Goal: Complete application form

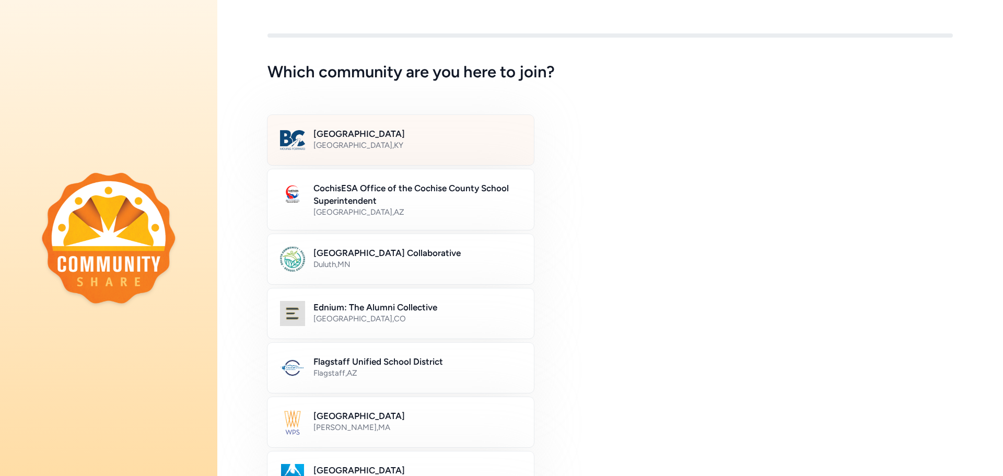
click at [337, 130] on h2 "[GEOGRAPHIC_DATA]" at bounding box center [418, 133] width 208 height 13
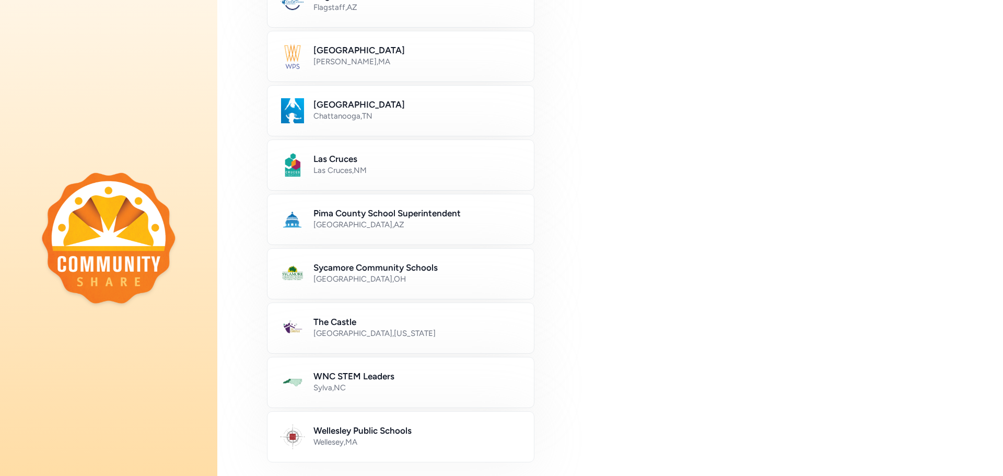
scroll to position [531, 0]
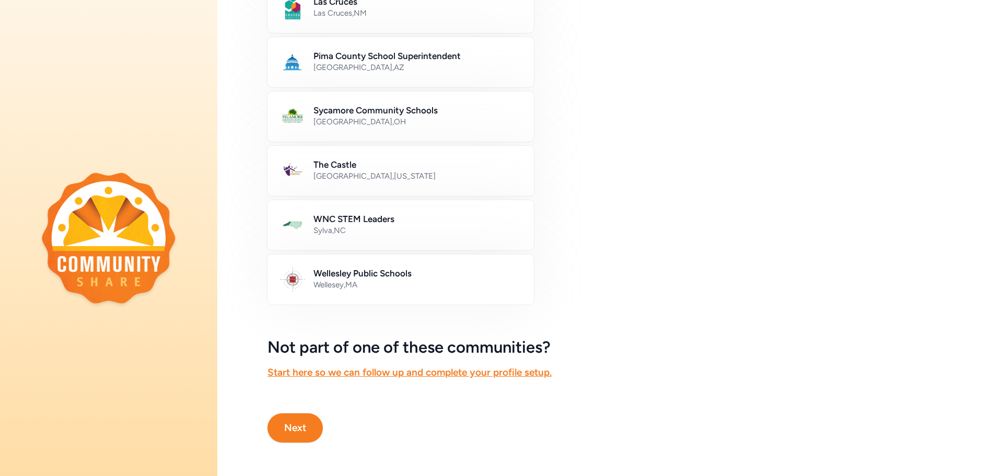
click at [277, 422] on button "Next" at bounding box center [295, 427] width 55 height 29
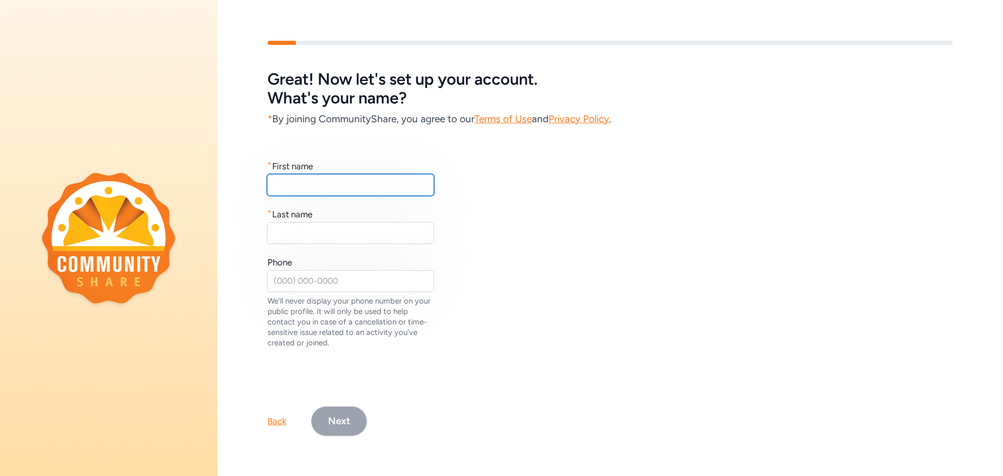
click at [296, 176] on input "text" at bounding box center [350, 185] width 167 height 22
type input "Karissa"
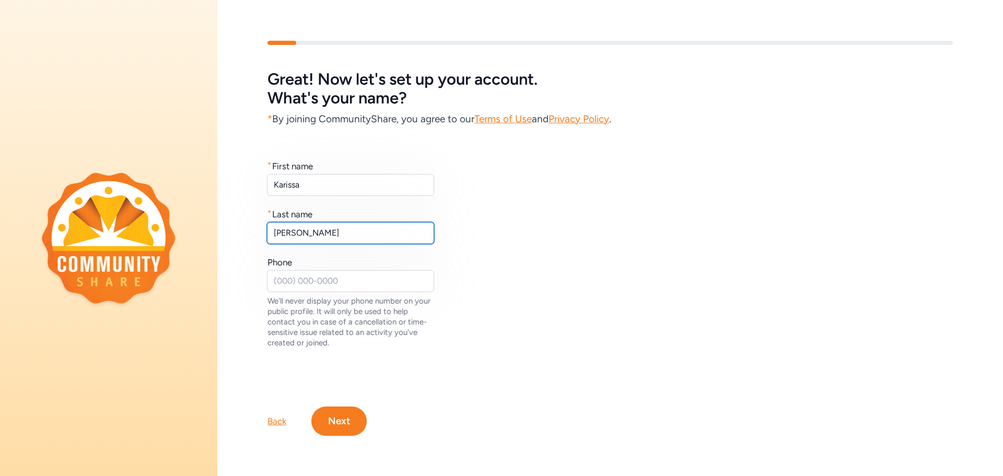
type input "[PERSON_NAME]"
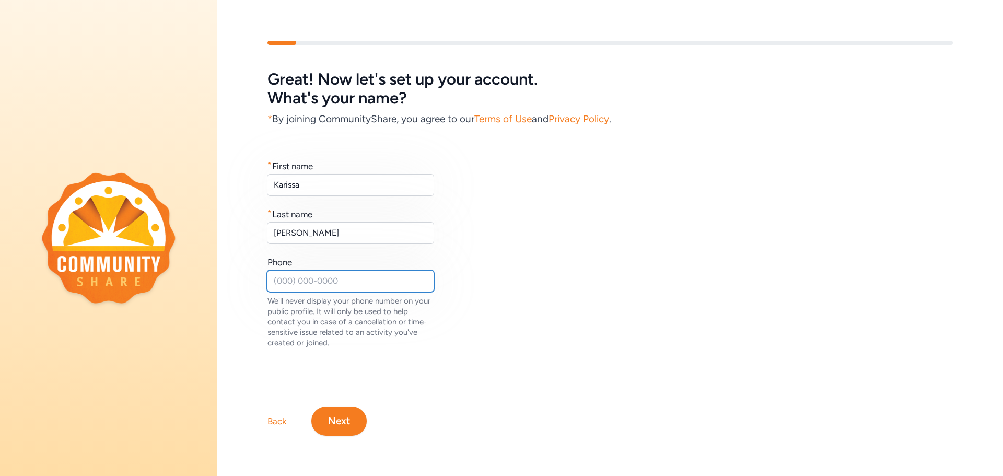
click at [283, 274] on input "text" at bounding box center [350, 281] width 167 height 22
type input "0"
type input "5028694400"
click at [341, 421] on button "Next" at bounding box center [338, 421] width 55 height 29
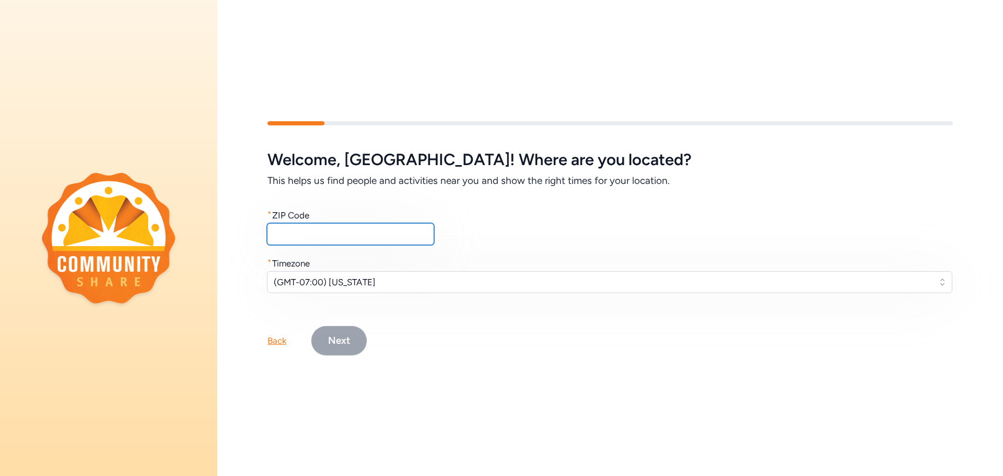
click at [296, 229] on input "text" at bounding box center [350, 234] width 167 height 22
type input "40165"
click at [845, 282] on span "(GMT-07:00) [US_STATE]" at bounding box center [602, 282] width 657 height 13
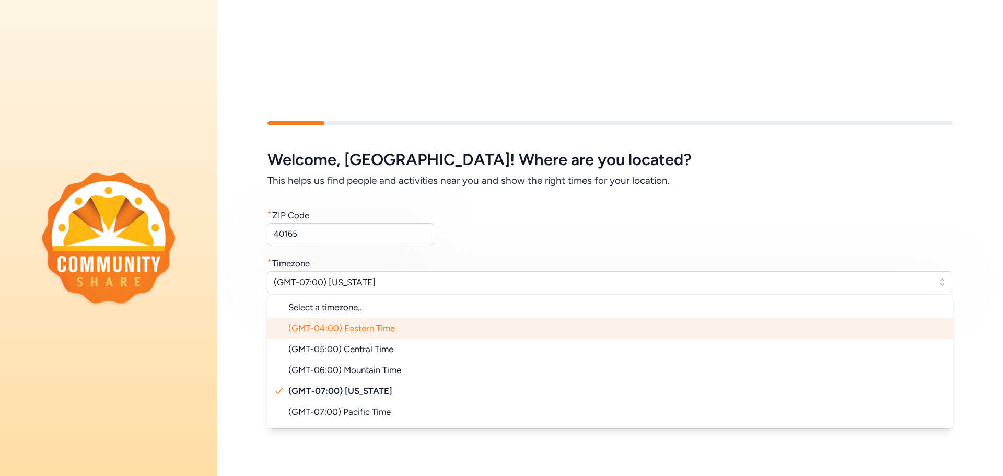
click at [386, 325] on span "(GMT-04:00) Eastern Time" at bounding box center [341, 328] width 107 height 10
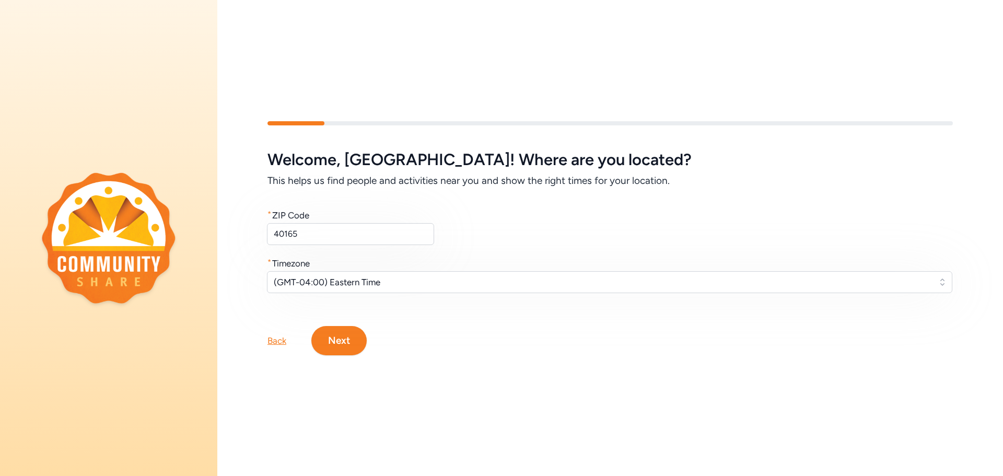
click at [334, 344] on button "Next" at bounding box center [338, 340] width 55 height 29
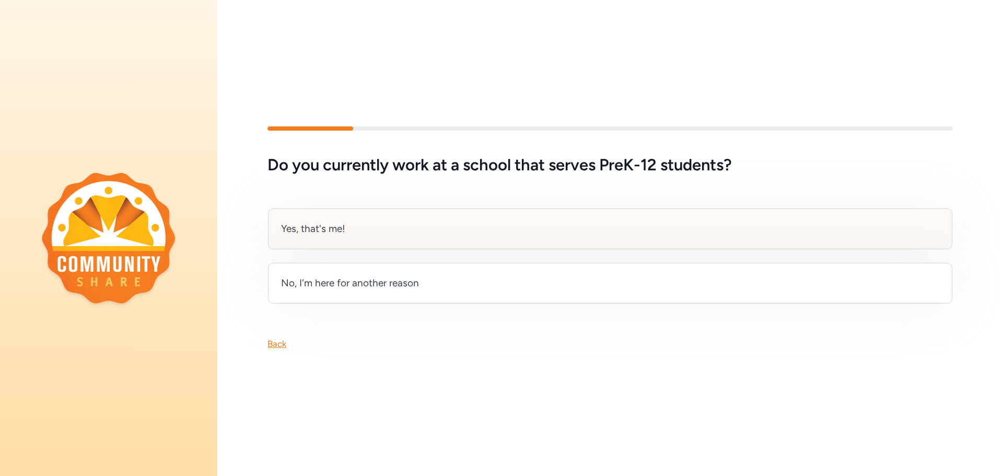
click at [345, 226] on div "Yes, that's me!" at bounding box center [610, 228] width 684 height 41
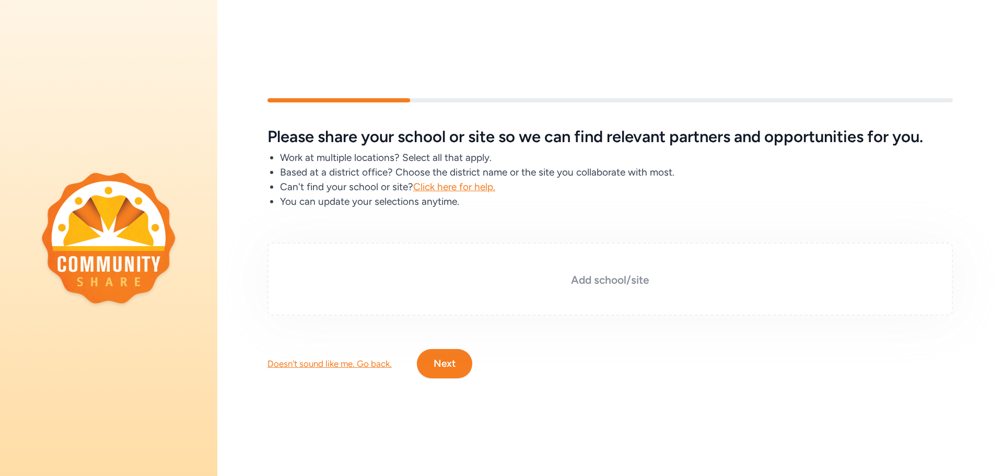
click at [572, 281] on h3 "Add school/site" at bounding box center [610, 280] width 633 height 15
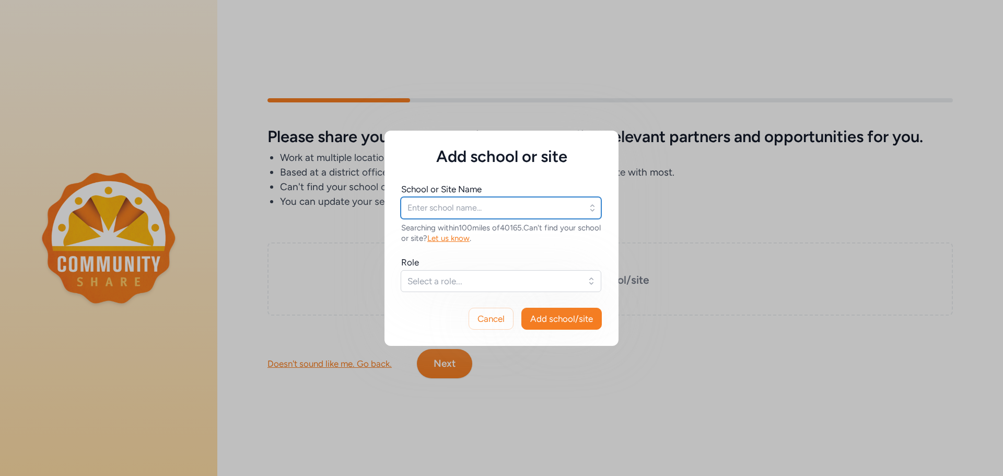
click at [447, 203] on input "text" at bounding box center [501, 208] width 201 height 22
click at [578, 209] on input "text" at bounding box center [501, 208] width 201 height 22
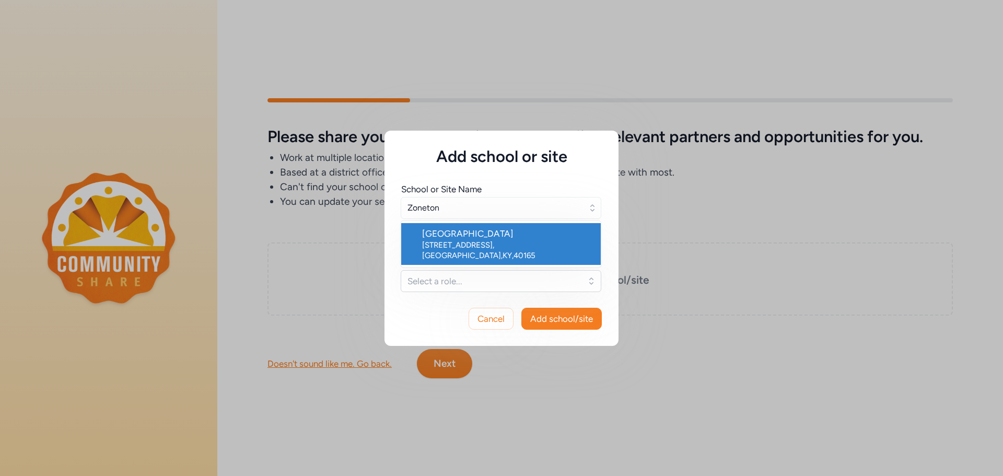
click at [478, 243] on div "[STREET_ADDRESS]" at bounding box center [507, 250] width 170 height 21
type input "[GEOGRAPHIC_DATA]"
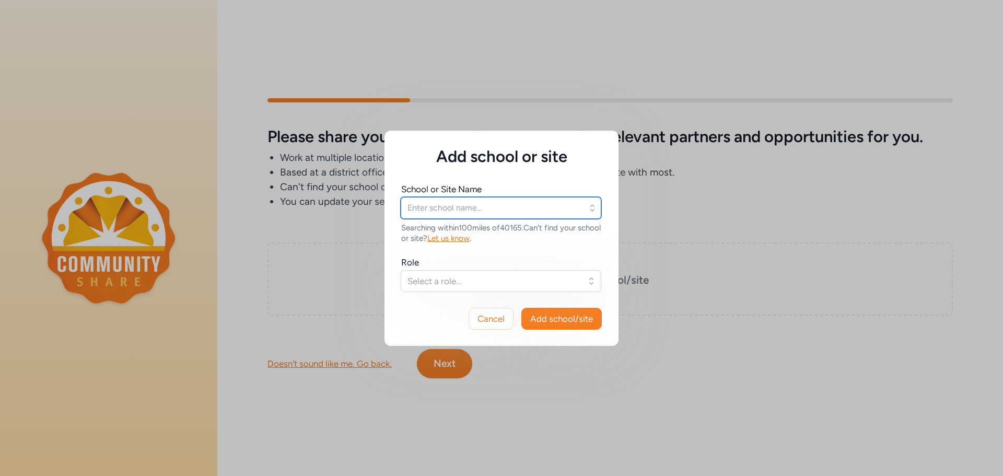
type input "[GEOGRAPHIC_DATA]"
click at [456, 283] on span "Select a role..." at bounding box center [494, 281] width 172 height 13
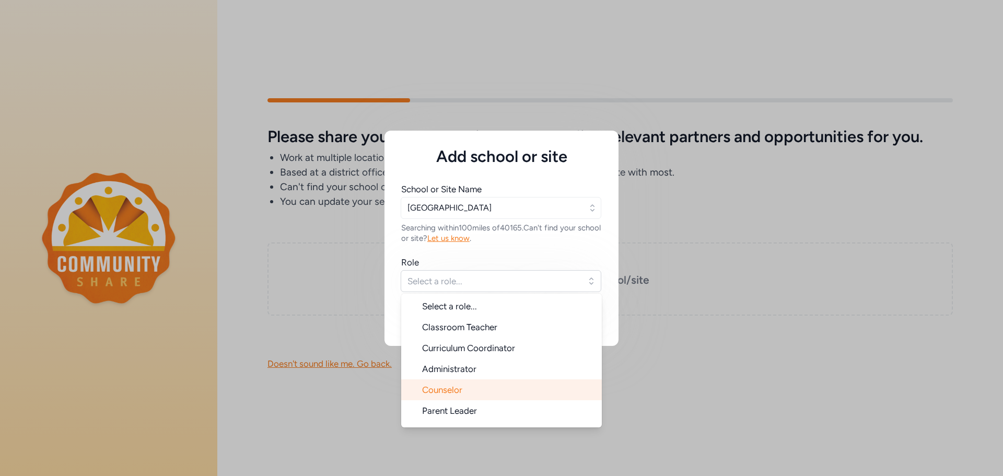
click at [453, 391] on span "Counselor" at bounding box center [442, 390] width 40 height 10
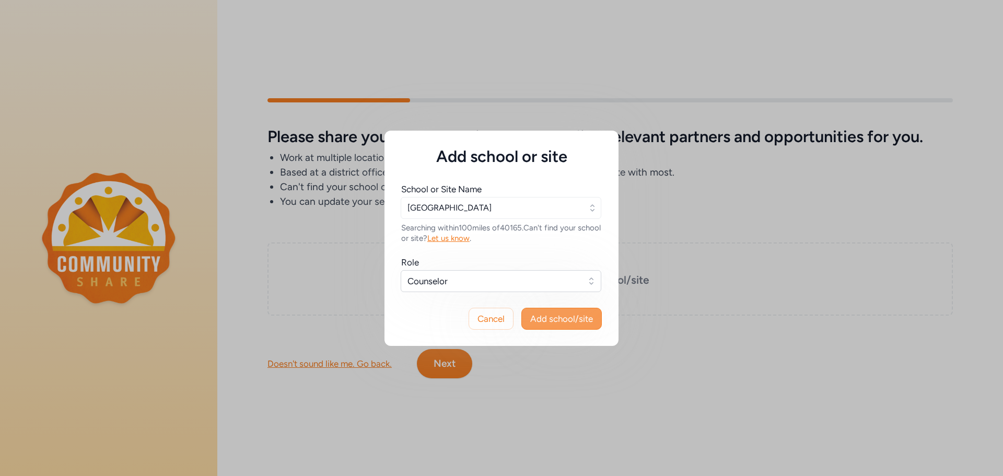
click at [564, 321] on span "Add school/site" at bounding box center [561, 318] width 63 height 13
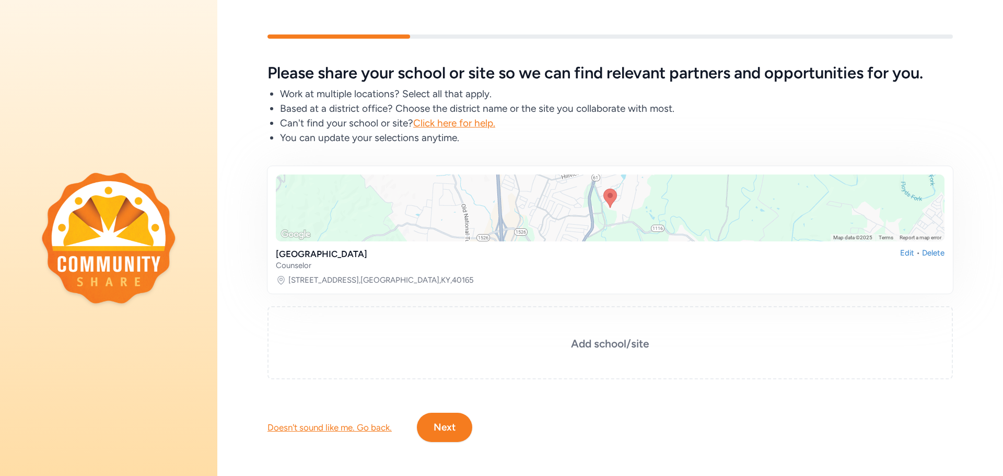
click at [459, 421] on button "Next" at bounding box center [444, 427] width 55 height 29
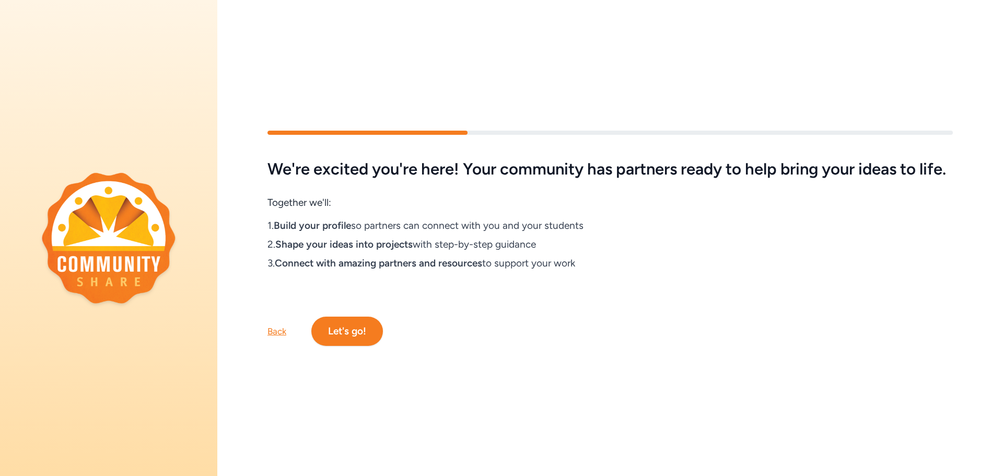
click at [355, 330] on button "Let's go!" at bounding box center [347, 331] width 72 height 29
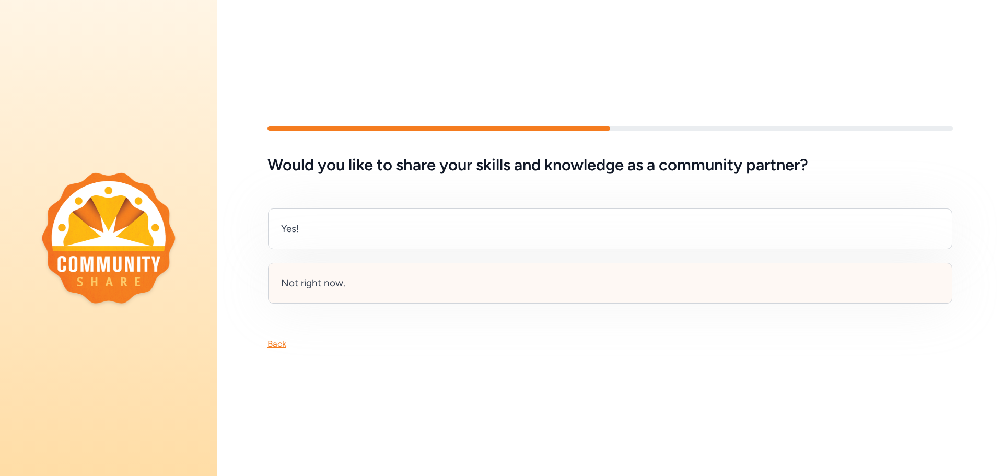
click at [301, 282] on div "Not right now." at bounding box center [313, 283] width 64 height 15
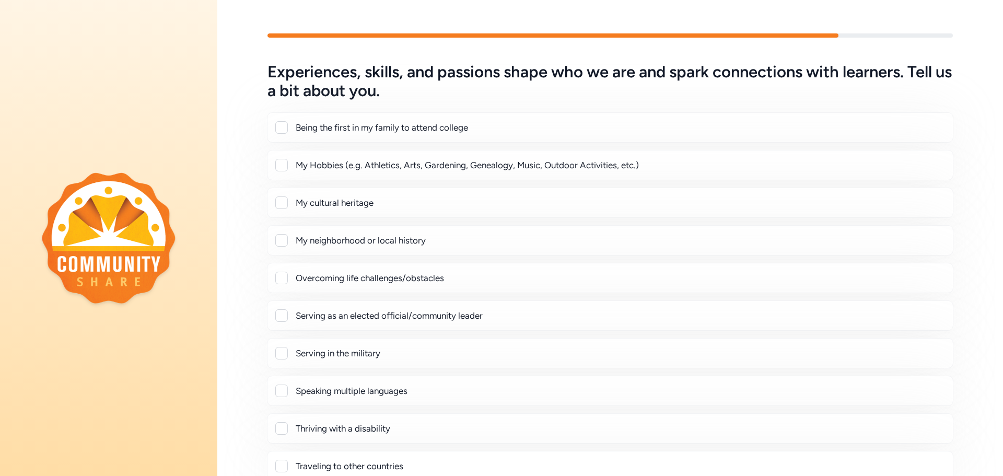
scroll to position [52, 0]
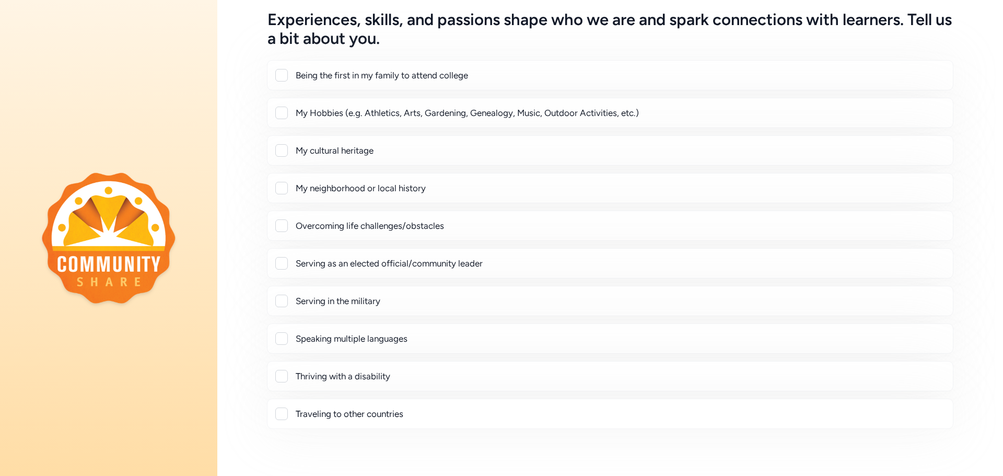
click at [358, 246] on div "Being the first in my family to attend college My Hobbies (e.g. Athletics, Arts…" at bounding box center [611, 245] width 686 height 368
click at [275, 237] on div "Overcoming life challenges/obstacles" at bounding box center [610, 226] width 687 height 30
click at [282, 241] on div "Being the first in my family to attend college My Hobbies (e.g. Athletics, Arts…" at bounding box center [611, 245] width 686 height 368
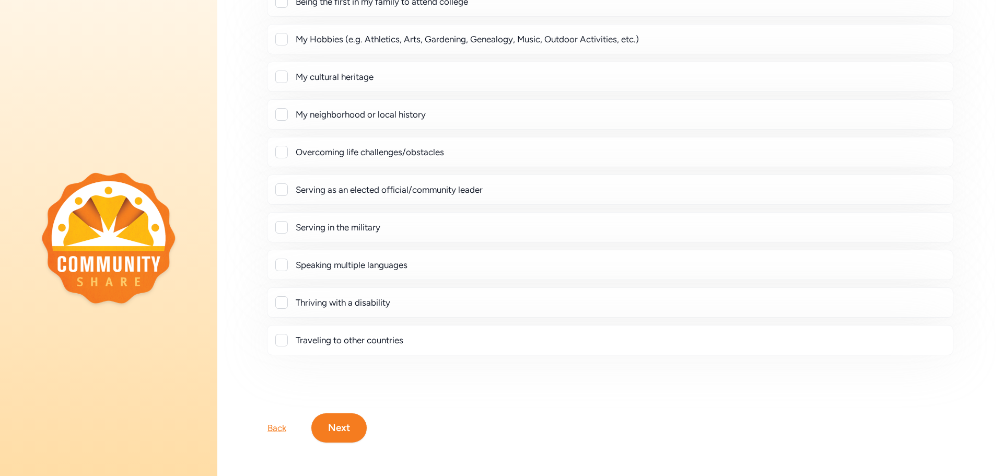
scroll to position [0, 0]
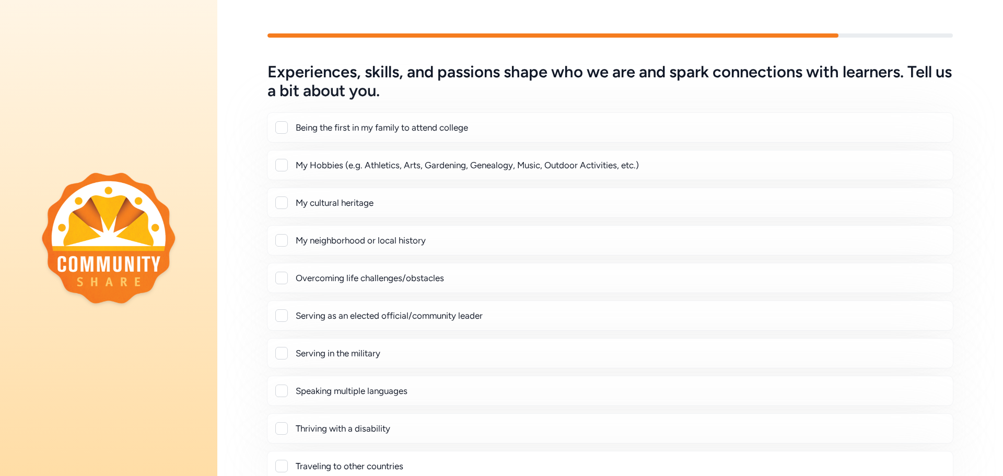
click at [284, 241] on div at bounding box center [281, 240] width 13 height 13
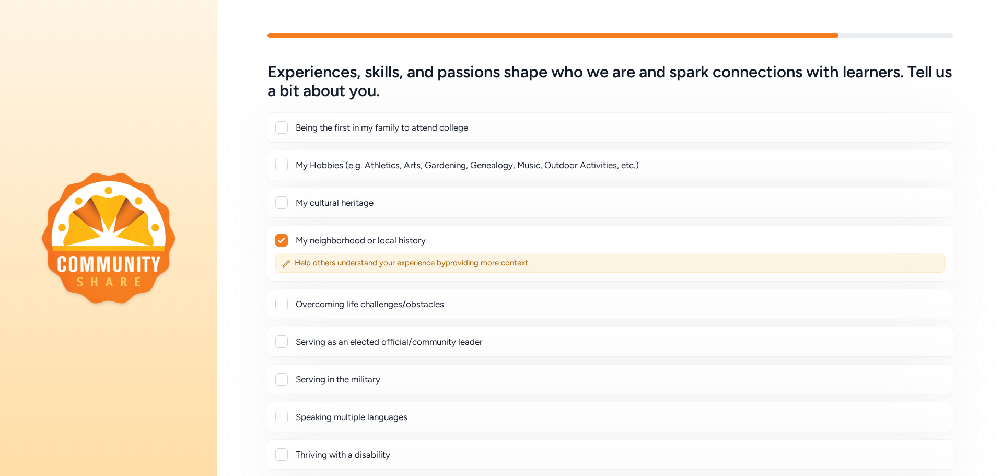
click at [278, 237] on icon at bounding box center [281, 240] width 7 height 6
checkbox input "false"
